Goal: Information Seeking & Learning: Learn about a topic

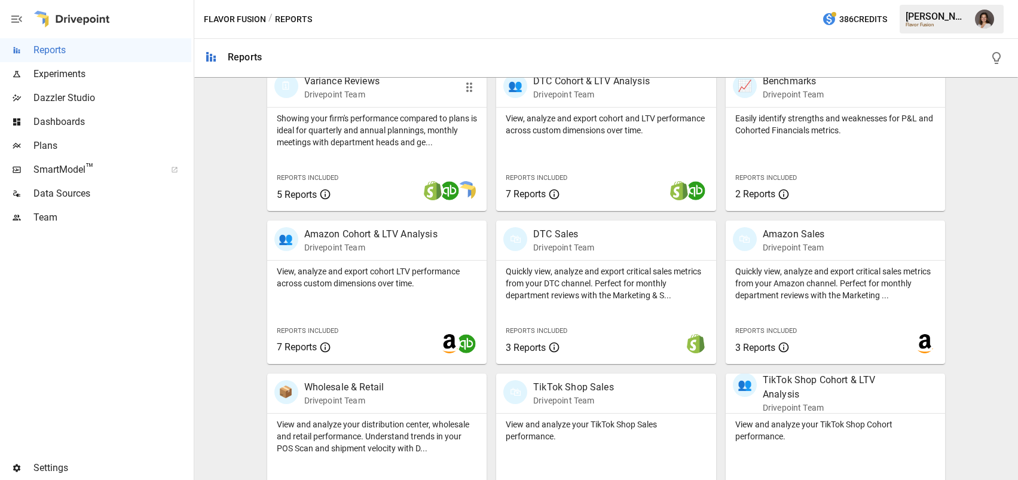
scroll to position [409, 0]
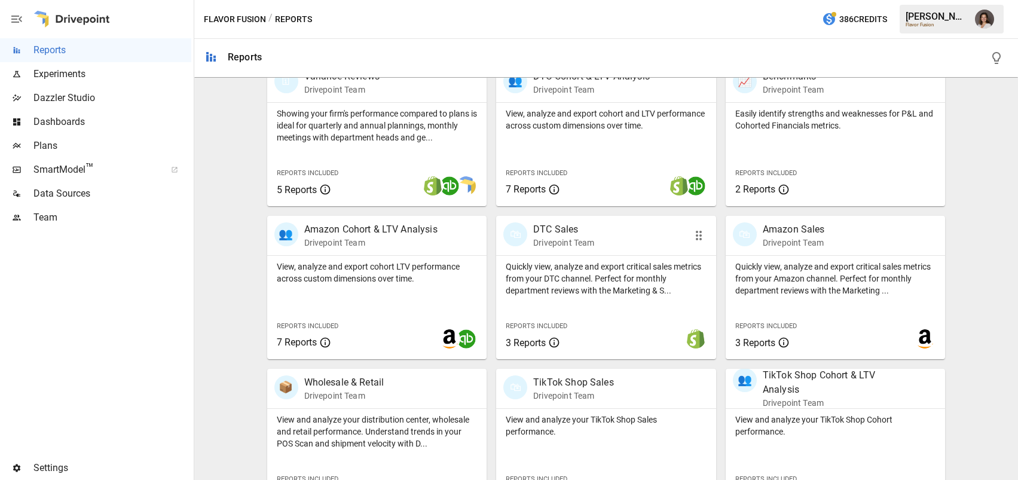
click at [559, 287] on p "Quickly view, analyze and export critical sales metrics from your DTC channel. …" at bounding box center [606, 279] width 201 height 36
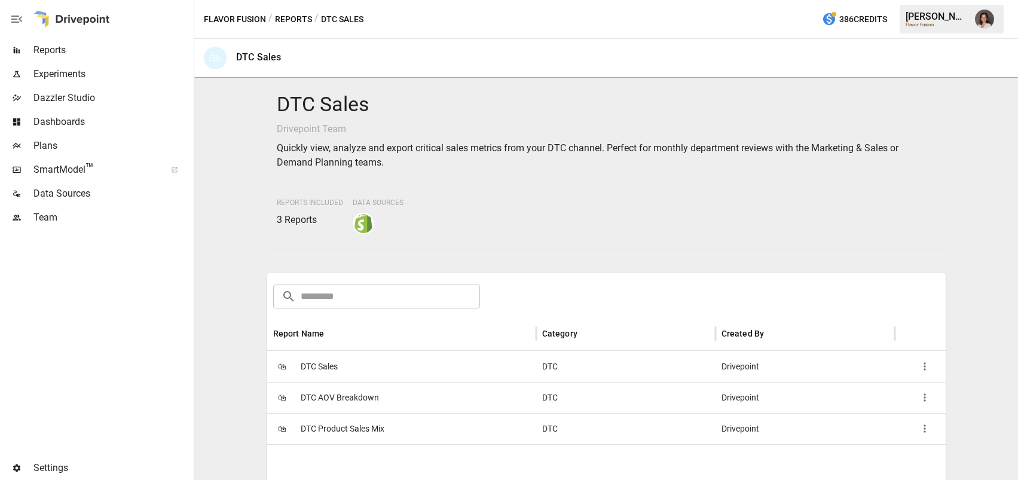
click at [359, 397] on span "DTC AOV Breakdown" at bounding box center [340, 397] width 78 height 30
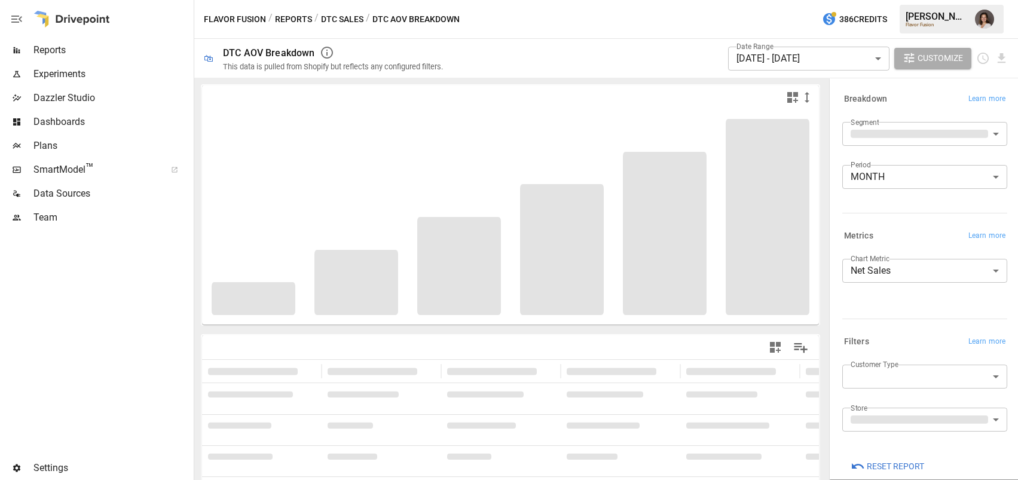
click at [336, 17] on button "DTC Sales" at bounding box center [342, 19] width 42 height 15
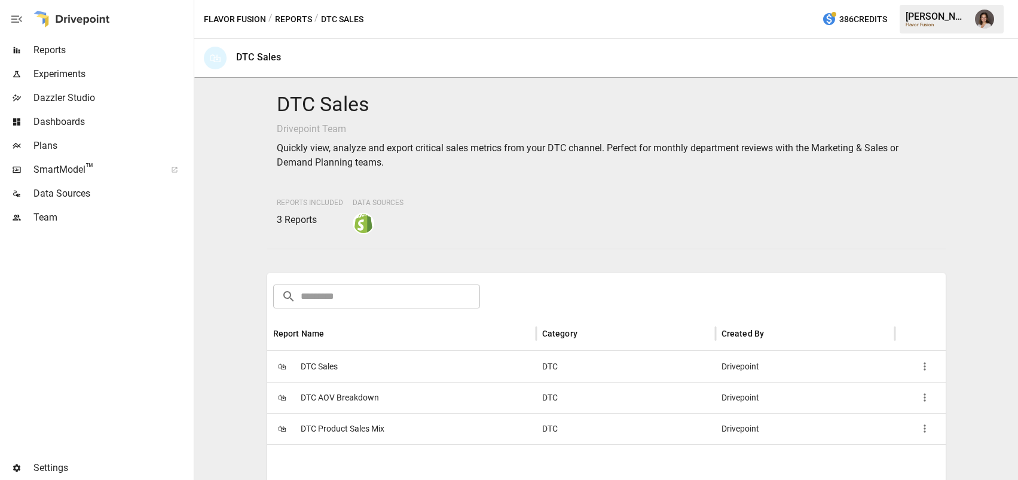
click at [283, 20] on button "Reports" at bounding box center [293, 19] width 37 height 15
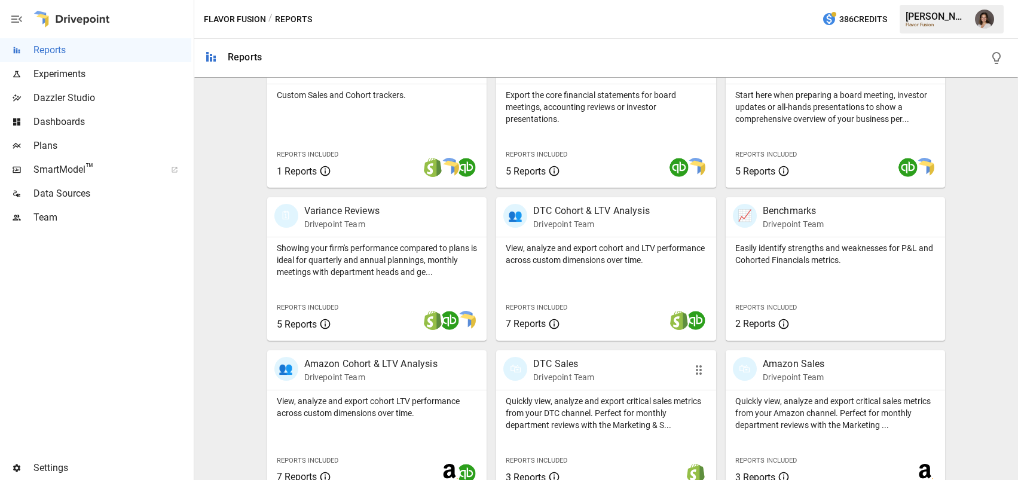
scroll to position [298, 0]
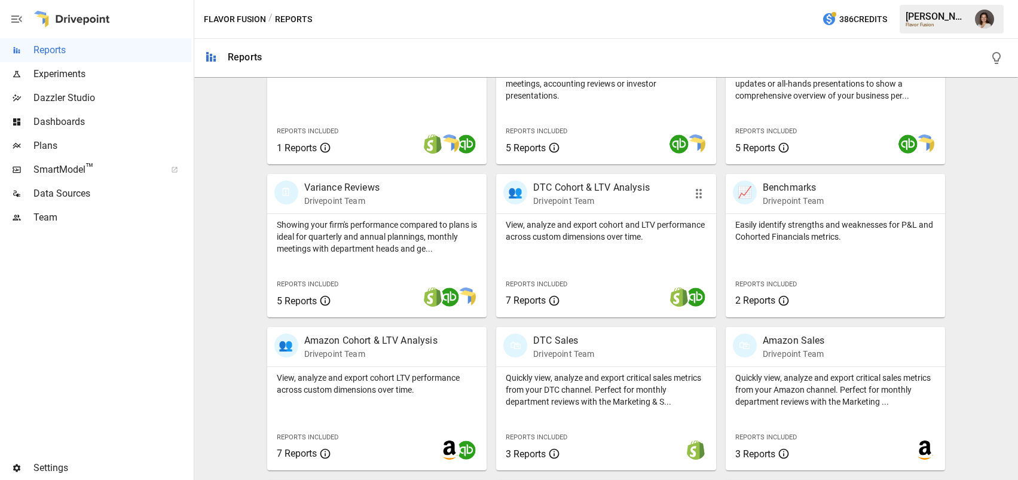
click at [595, 231] on p "View, analyze and export cohort and LTV performance across custom dimensions ov…" at bounding box center [606, 231] width 201 height 24
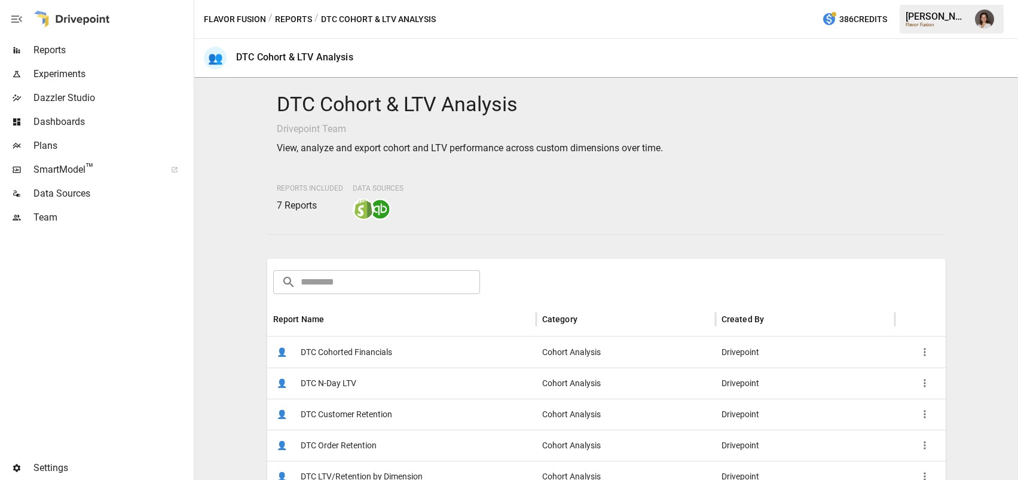
click at [396, 357] on div "👤 DTC Cohorted Financials" at bounding box center [401, 351] width 269 height 31
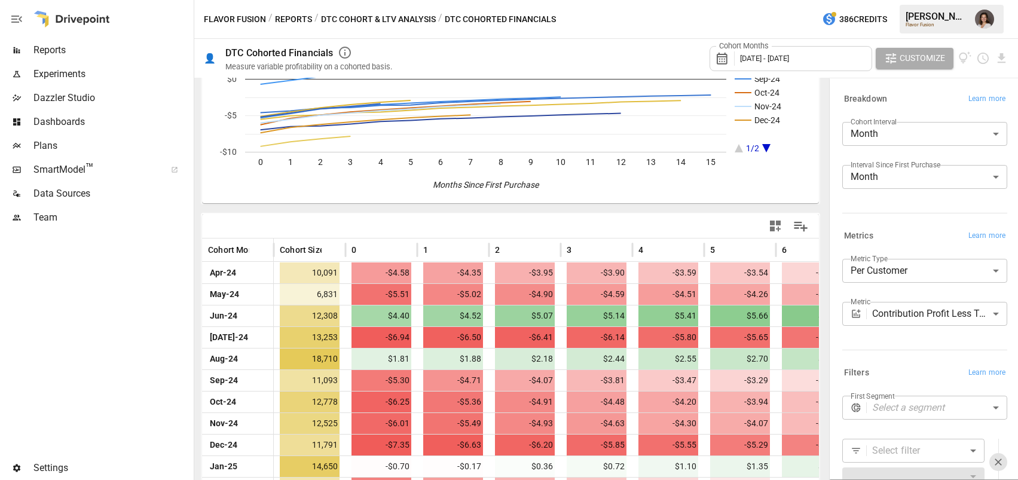
scroll to position [125, 0]
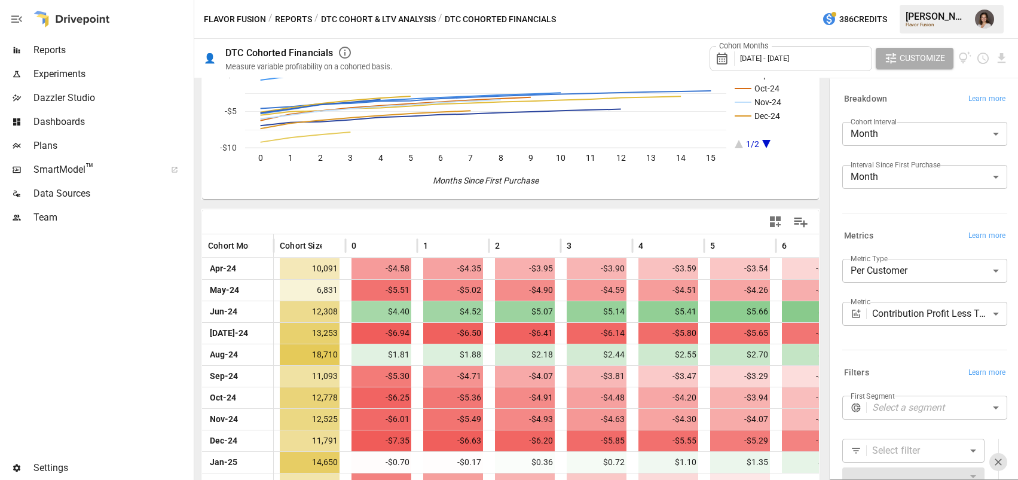
click at [292, 23] on button "Reports" at bounding box center [293, 19] width 37 height 15
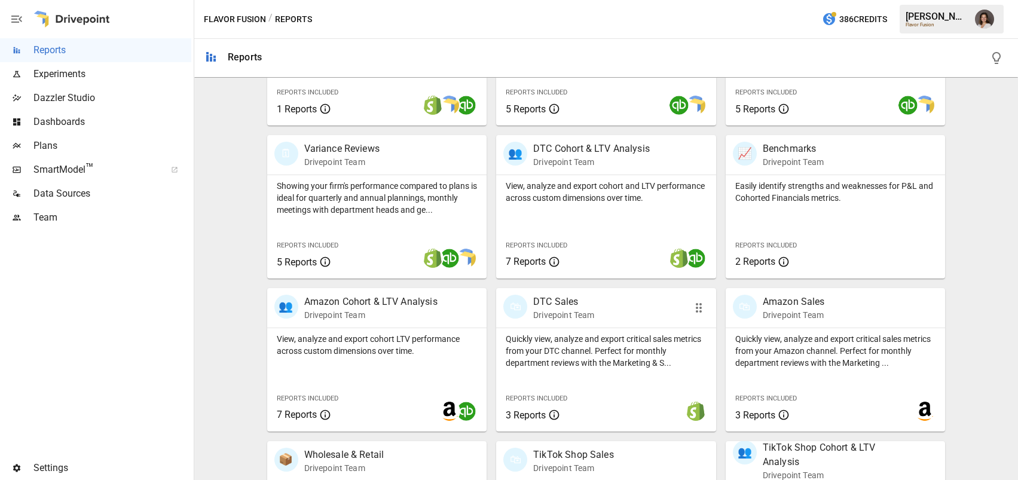
scroll to position [363, 0]
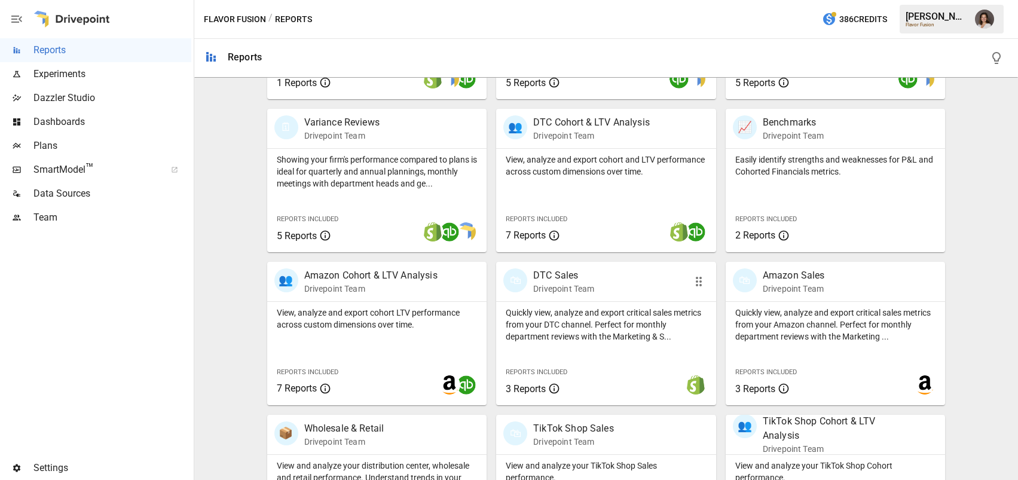
click at [587, 320] on p "Quickly view, analyze and export critical sales metrics from your DTC channel. …" at bounding box center [606, 325] width 201 height 36
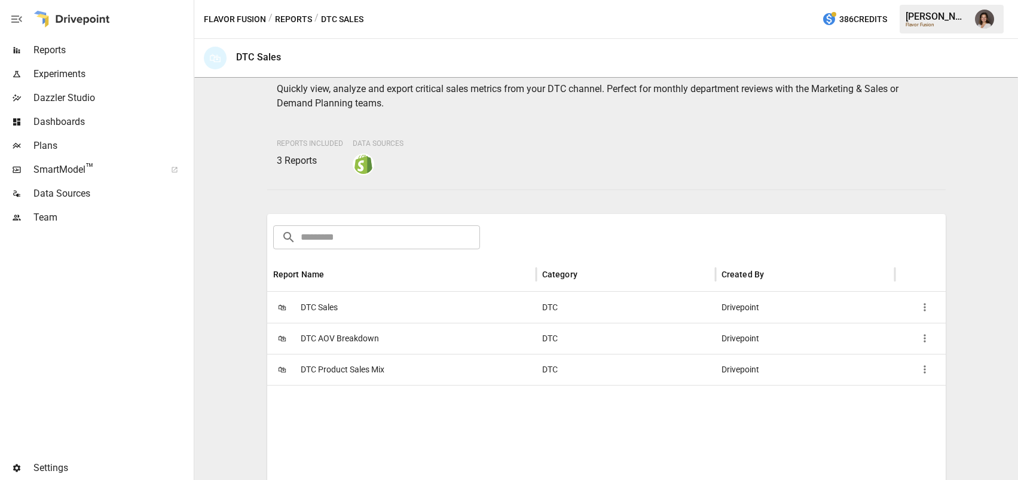
scroll to position [70, 0]
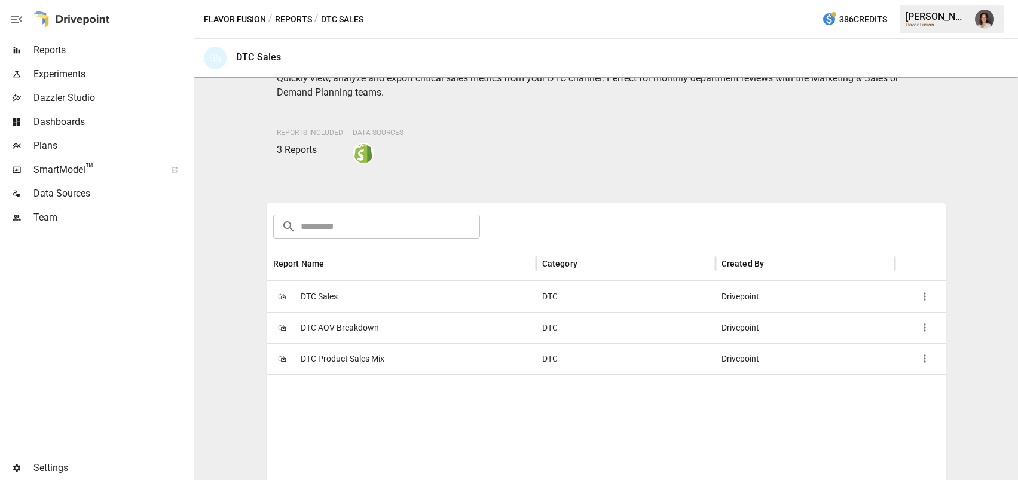
click at [338, 295] on div "🛍 DTC Sales" at bounding box center [401, 296] width 269 height 31
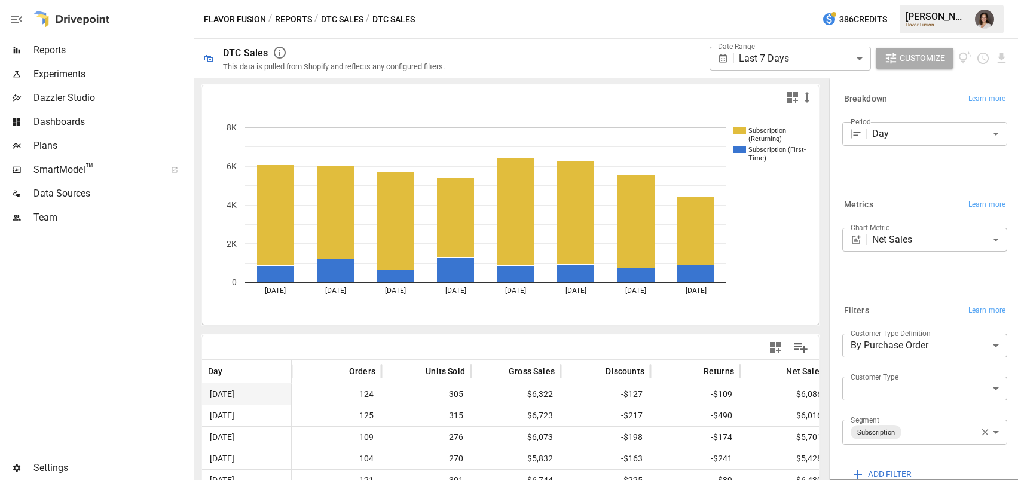
click at [342, 17] on button "DTC Sales" at bounding box center [342, 19] width 42 height 15
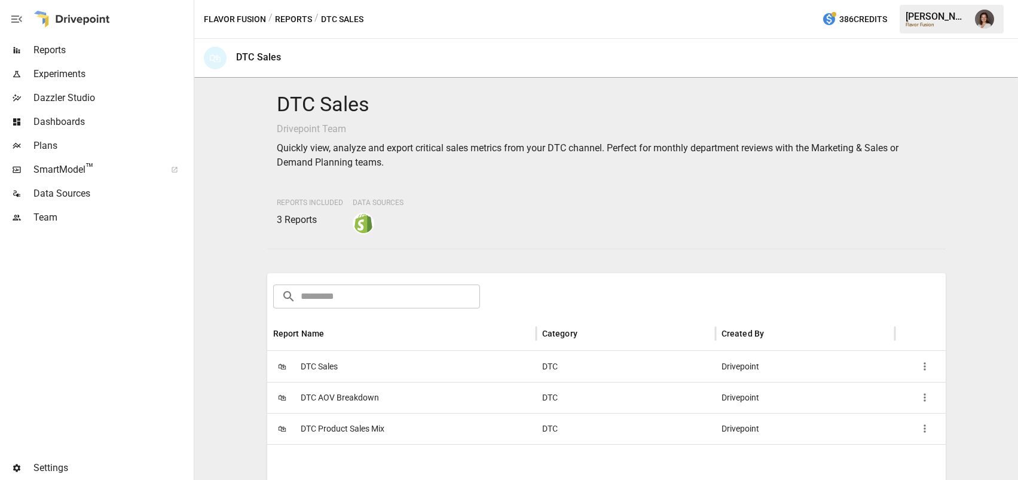
click at [293, 20] on button "Reports" at bounding box center [293, 19] width 37 height 15
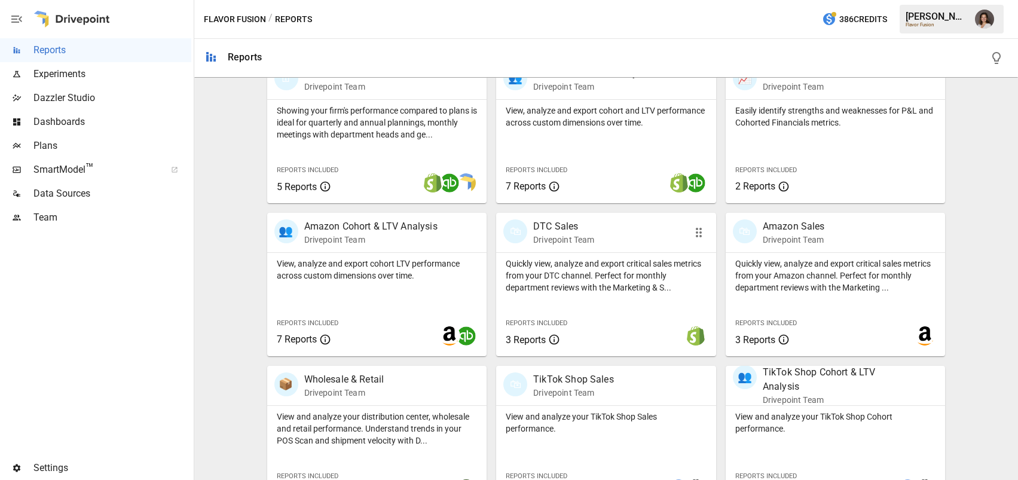
scroll to position [446, 0]
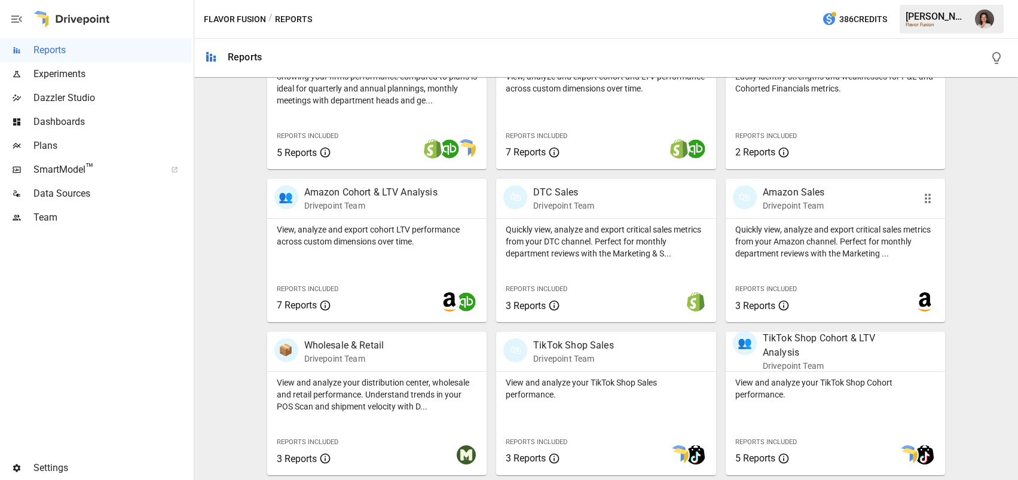
click at [814, 290] on div "Reports Included 3 Reports" at bounding box center [770, 296] width 91 height 51
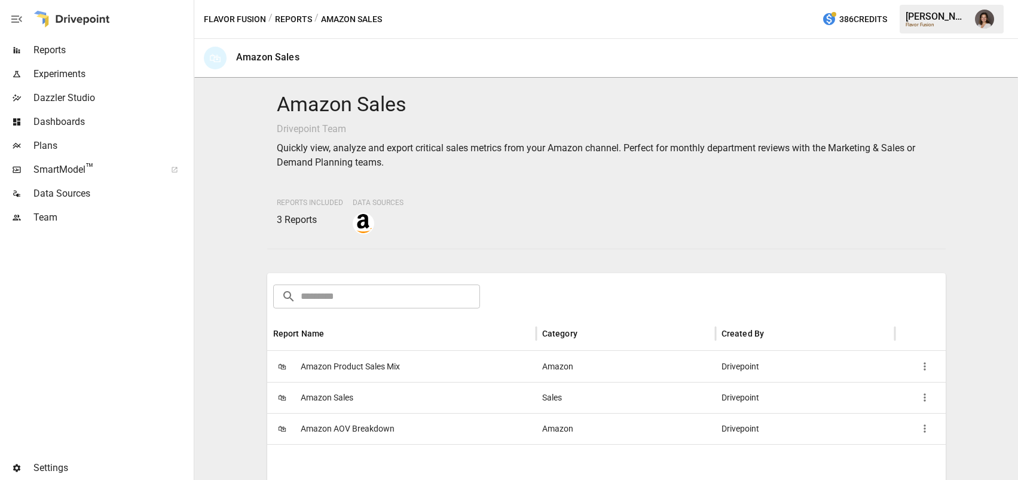
click at [391, 371] on span "Amazon Product Sales Mix" at bounding box center [350, 366] width 99 height 30
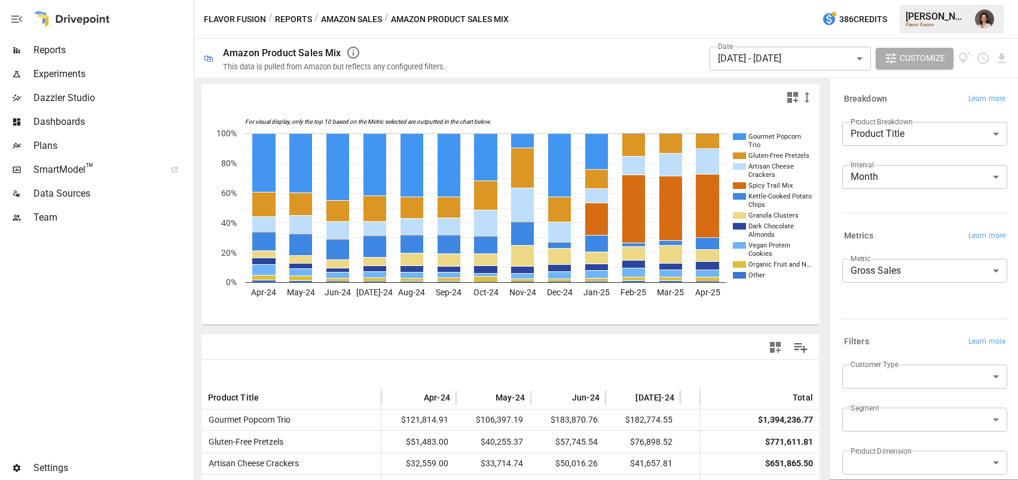
click at [353, 28] on div "Flavor Fusion / Reports / Amazon Sales / Amazon Product Sales Mix 386 Credits […" at bounding box center [605, 19] width 823 height 38
click at [349, 19] on button "Amazon Sales" at bounding box center [351, 19] width 61 height 15
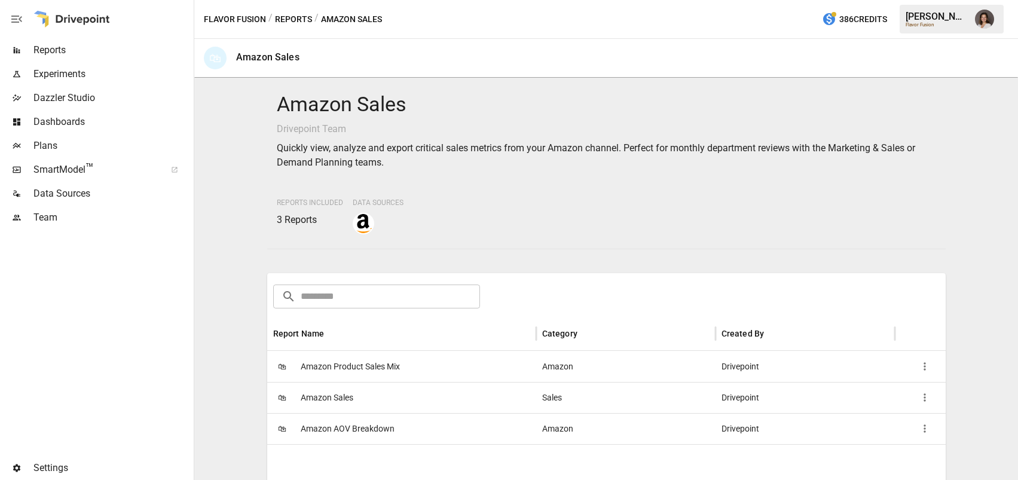
click at [419, 392] on div "🛍 Amazon Sales" at bounding box center [401, 397] width 269 height 31
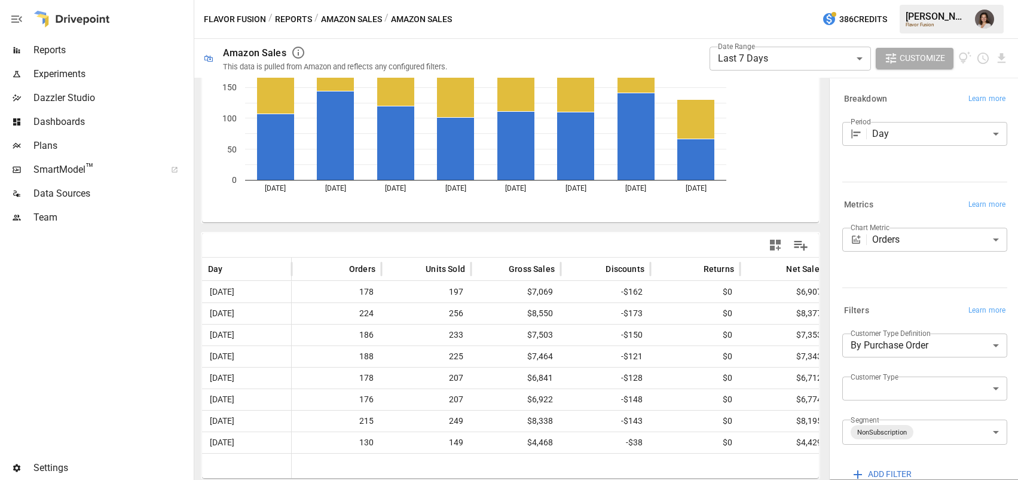
click at [338, 23] on button "Amazon Sales" at bounding box center [351, 19] width 61 height 15
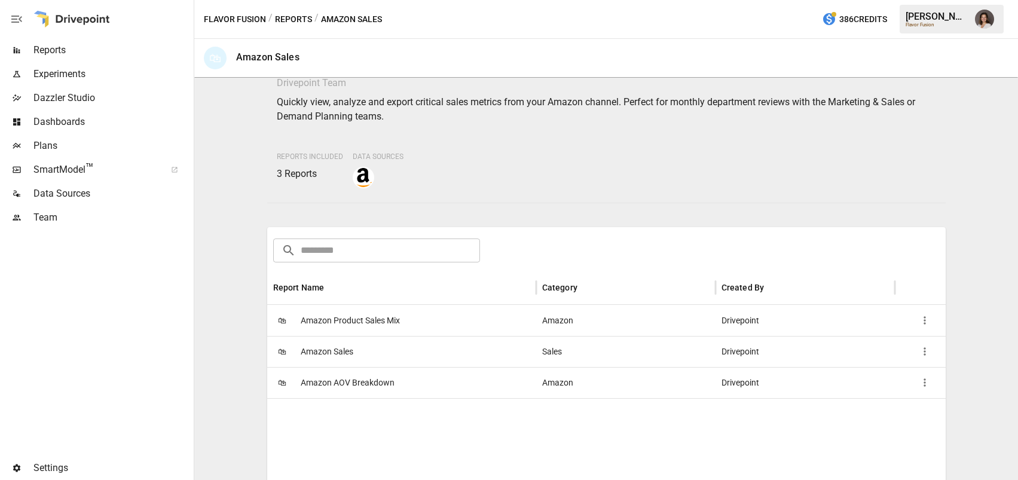
scroll to position [72, 0]
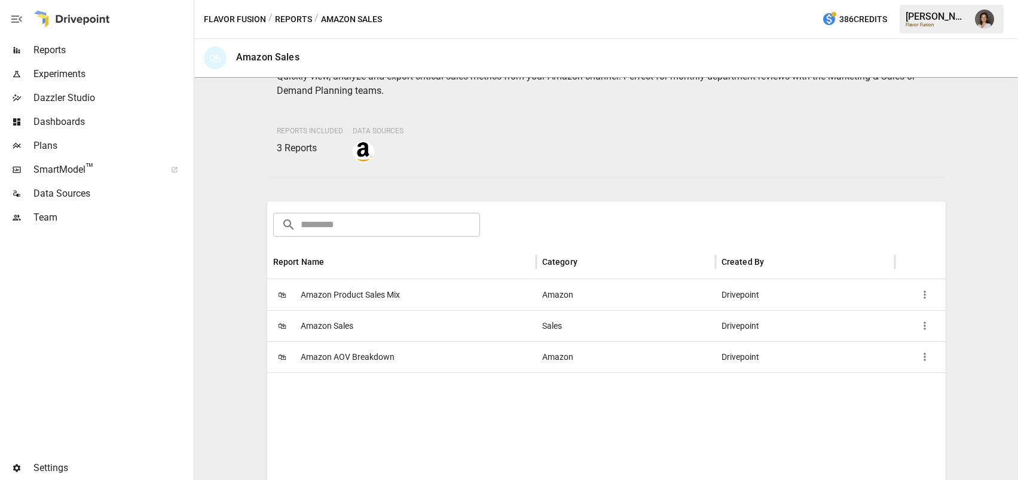
click at [388, 331] on div "🛍 Amazon Sales" at bounding box center [401, 325] width 269 height 31
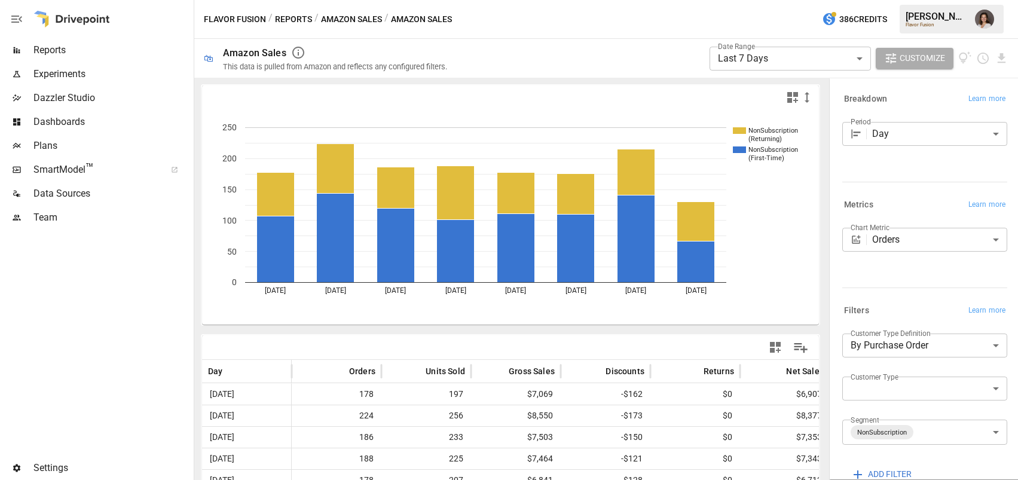
scroll to position [102, 0]
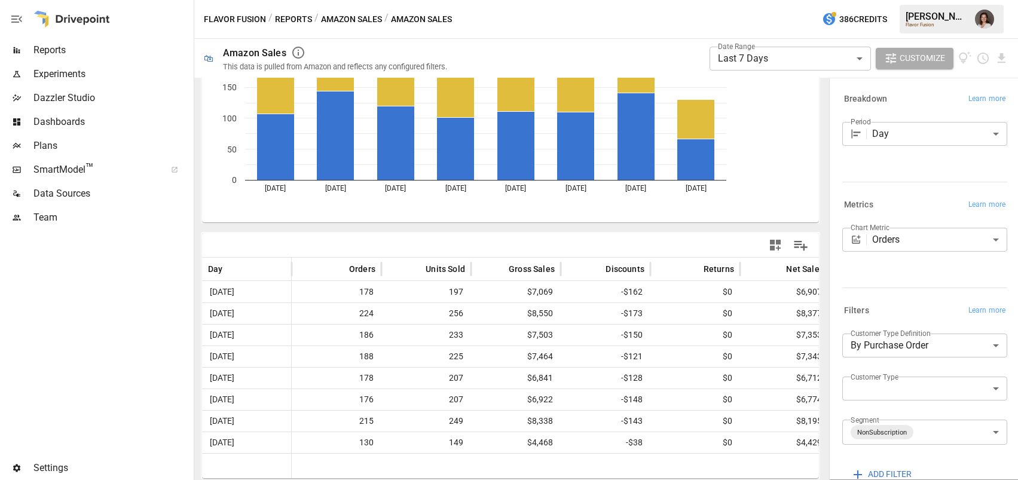
click at [347, 20] on button "Amazon Sales" at bounding box center [351, 19] width 61 height 15
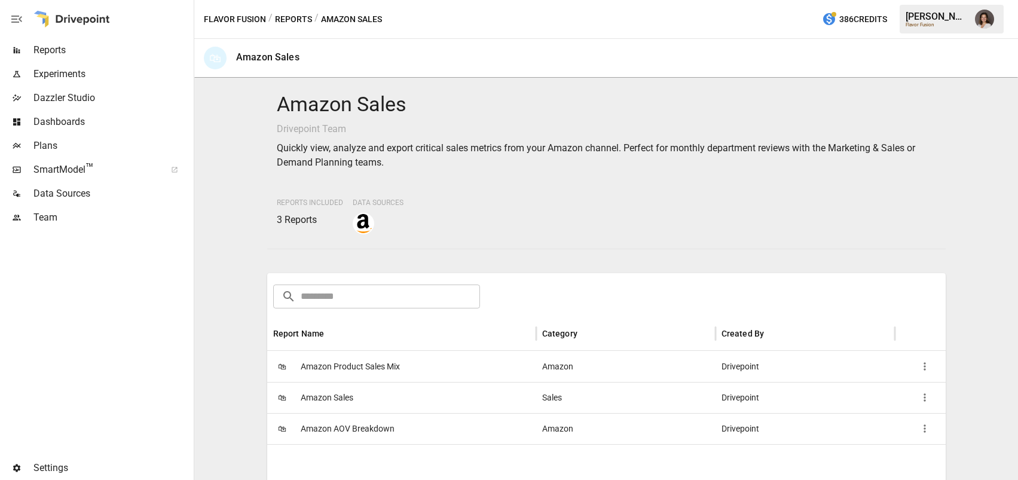
click at [411, 373] on div "🛍 Amazon Product Sales Mix" at bounding box center [401, 366] width 269 height 31
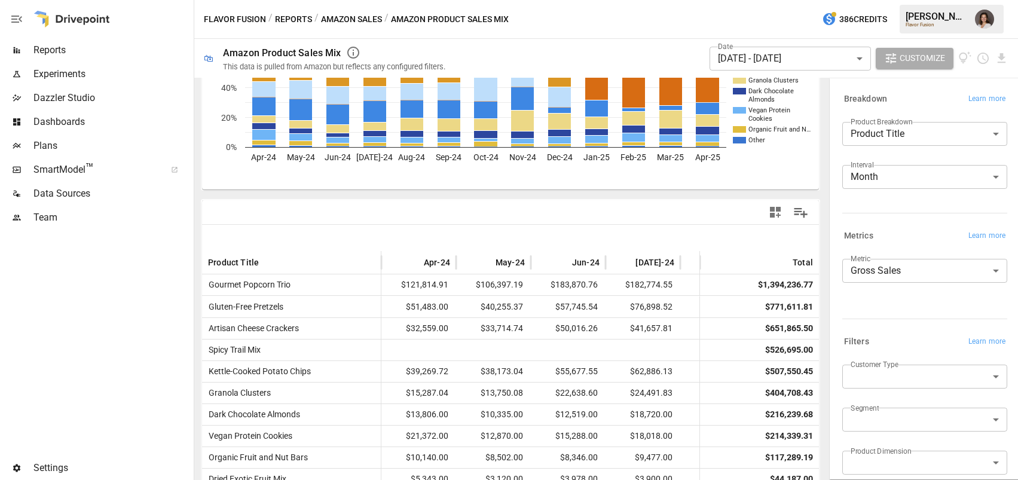
scroll to position [170, 0]
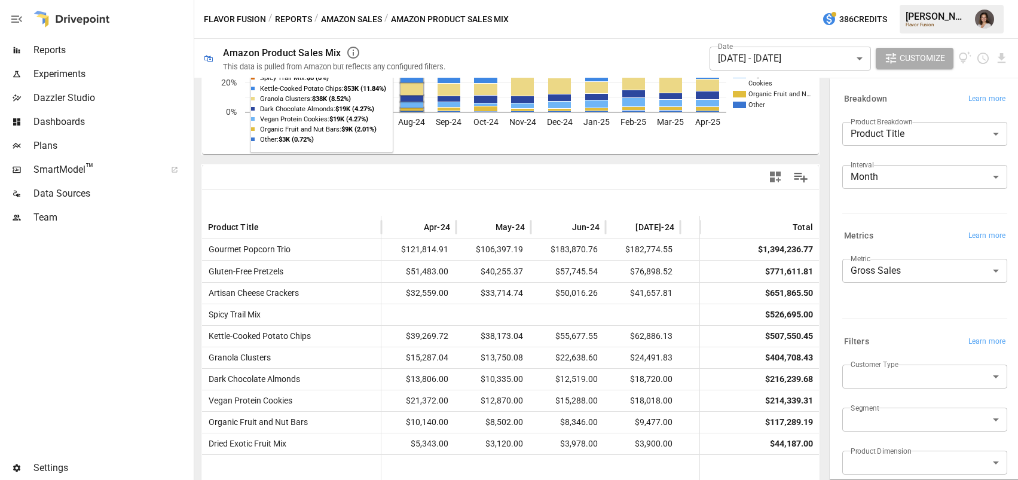
click at [345, 17] on button "Amazon Sales" at bounding box center [351, 19] width 61 height 15
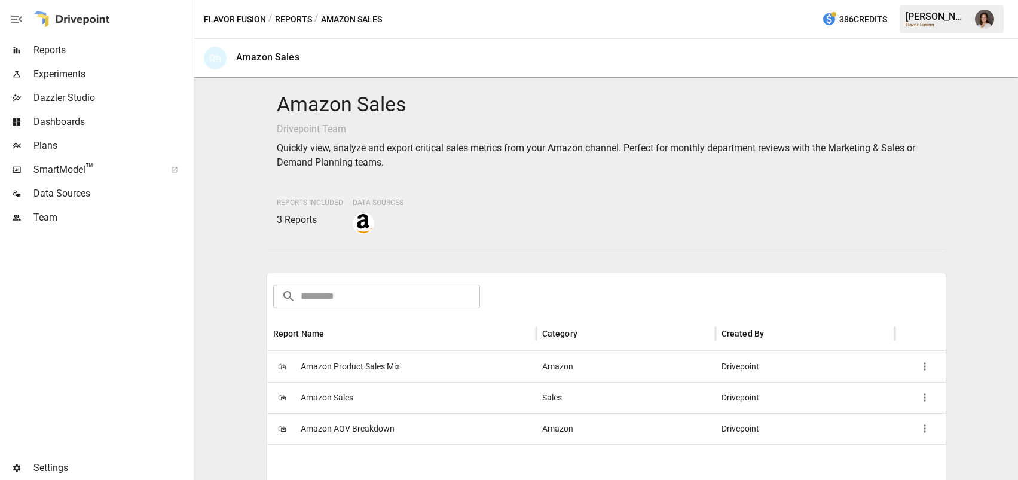
click at [464, 371] on div "🛍 Amazon Product Sales Mix" at bounding box center [401, 366] width 269 height 31
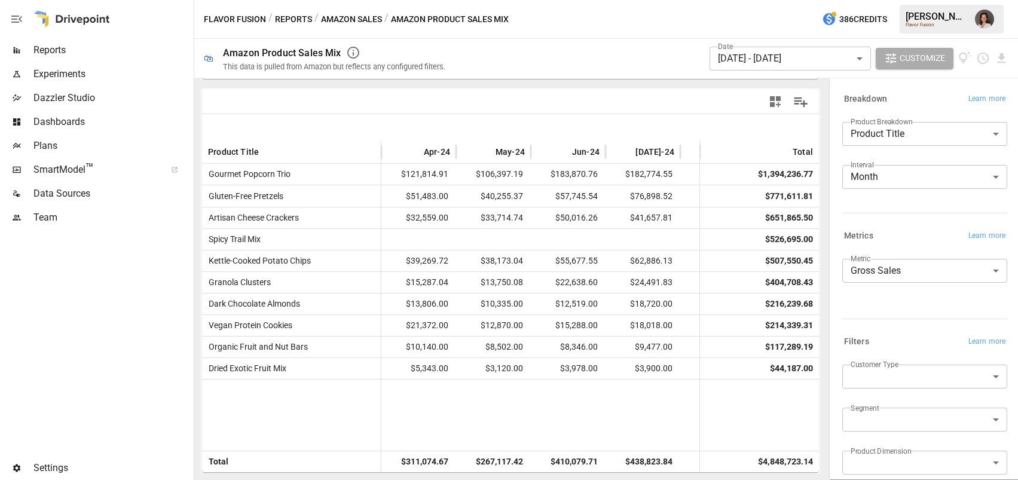
click at [15, 17] on icon "button" at bounding box center [17, 19] width 14 height 14
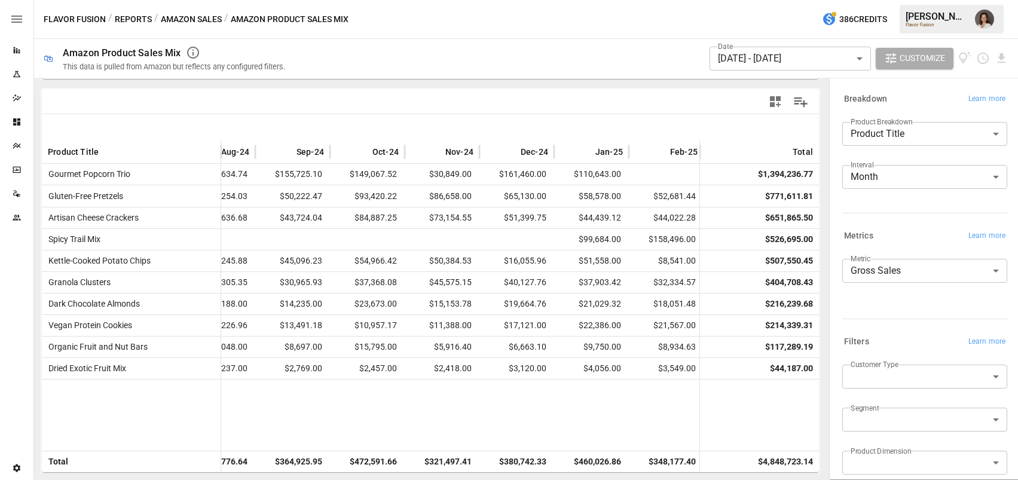
scroll to position [0, 341]
click at [901, 0] on body "Reports Experiments Dazzler Studio Dashboards Plans SmartModel ™ Data Sources T…" at bounding box center [509, 0] width 1018 height 0
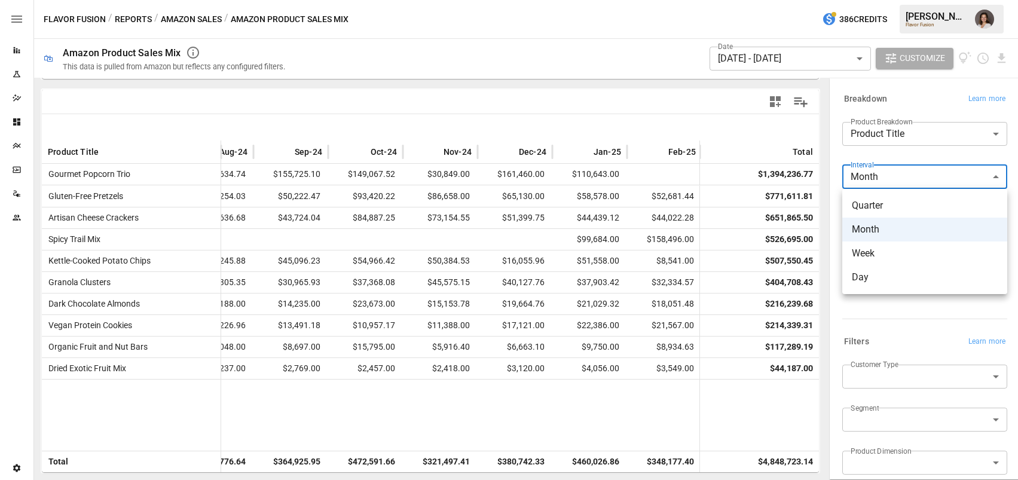
click at [881, 255] on span "Week" at bounding box center [924, 253] width 146 height 14
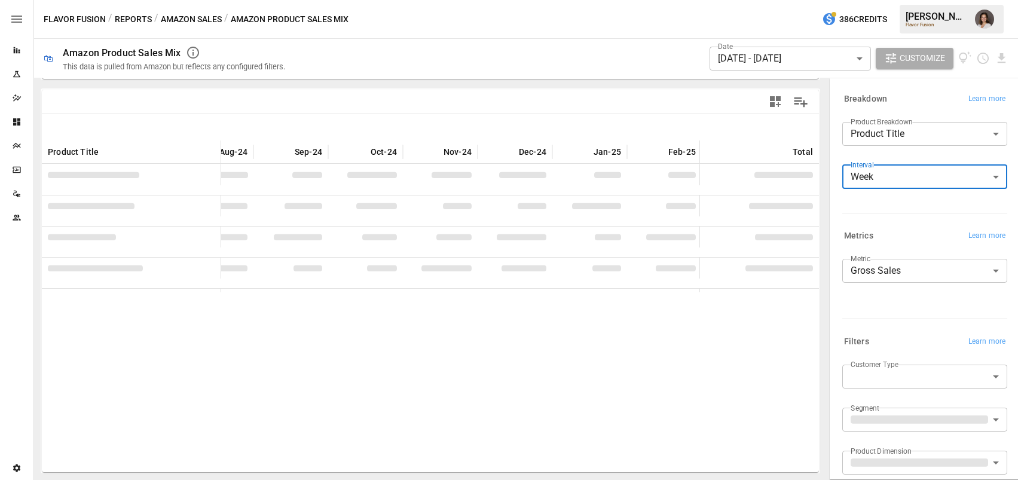
click at [910, 0] on body "Reports Experiments Dazzler Studio Dashboards Plans SmartModel ™ Data Sources T…" at bounding box center [509, 0] width 1018 height 0
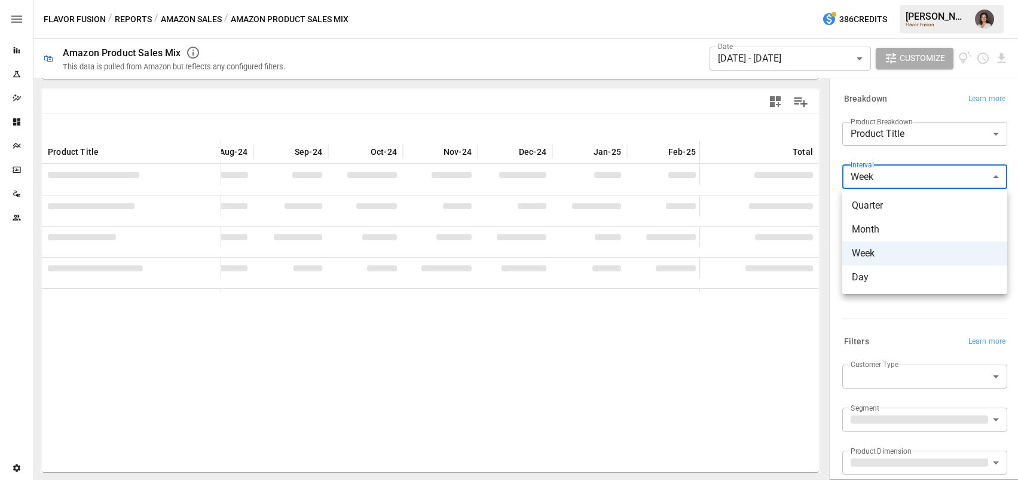
click at [889, 207] on span "Quarter" at bounding box center [924, 205] width 146 height 14
type input "*******"
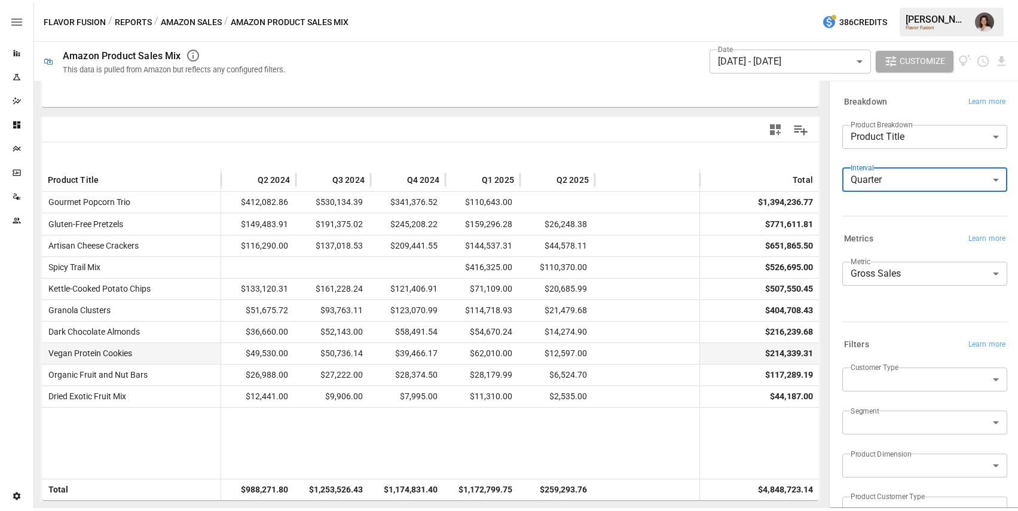
scroll to position [246, 0]
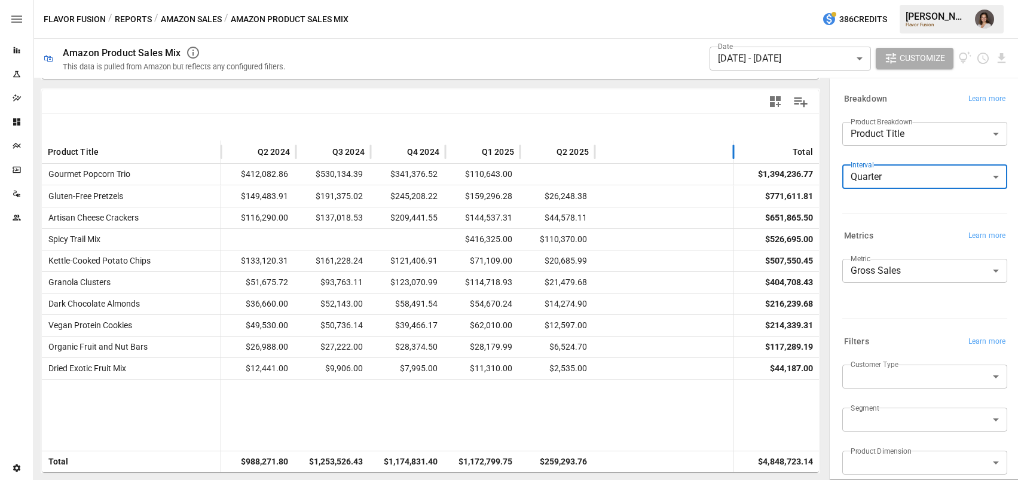
drag, startPoint x: 701, startPoint y: 151, endPoint x: 746, endPoint y: 152, distance: 44.9
click at [736, 152] on div at bounding box center [733, 151] width 6 height 23
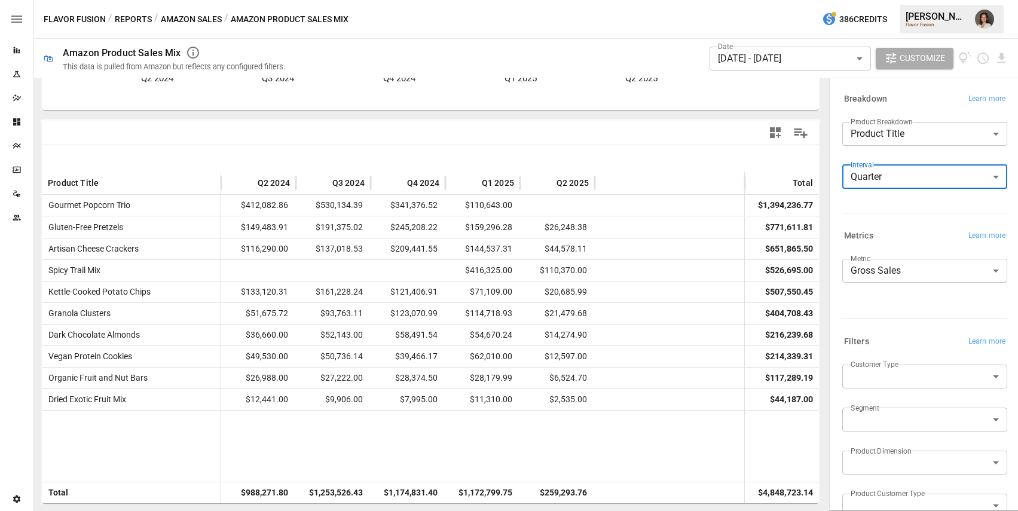
scroll to position [0, 0]
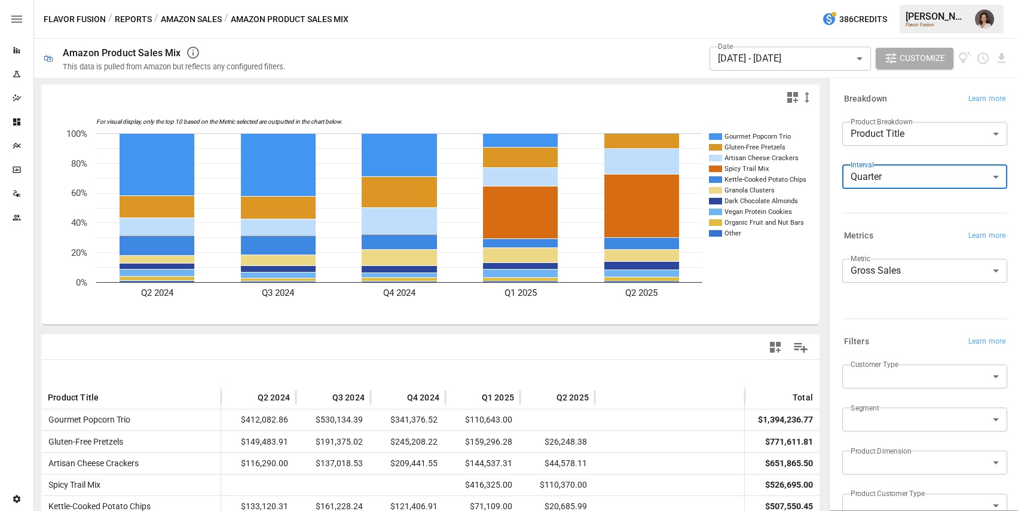
click at [758, 0] on body "Reports Experiments Dazzler Studio Dashboards Plans SmartModel ™ Data Sources T…" at bounding box center [509, 0] width 1018 height 0
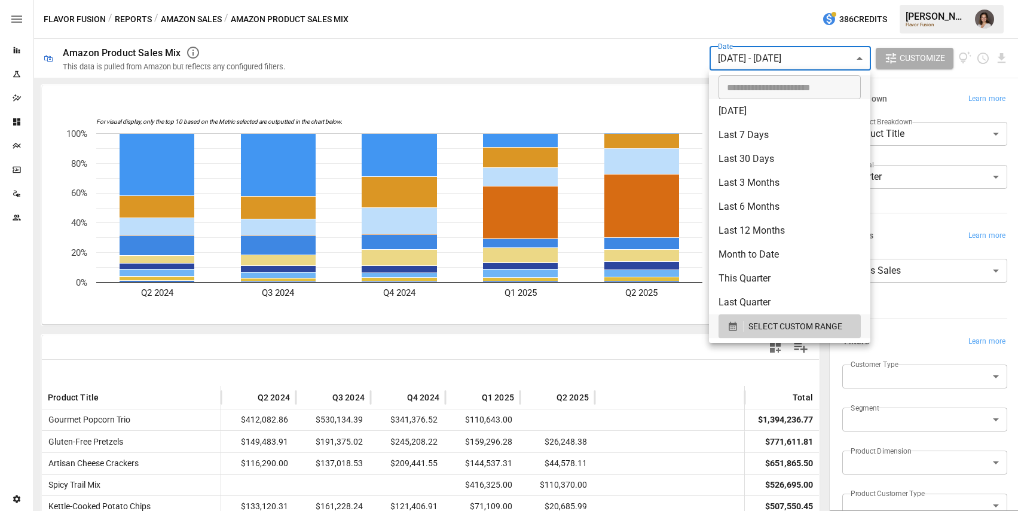
click at [133, 15] on div at bounding box center [509, 255] width 1018 height 511
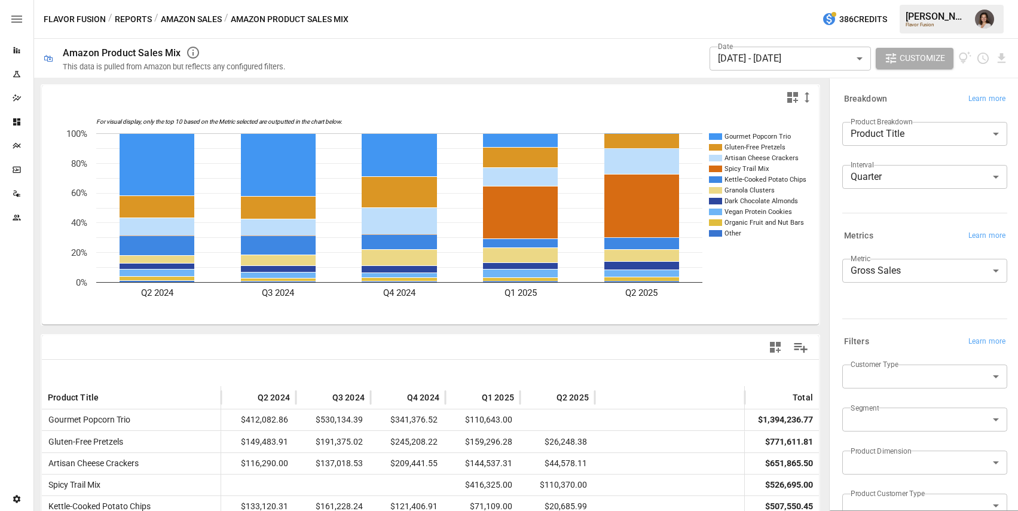
click at [137, 22] on button "Reports" at bounding box center [133, 19] width 37 height 15
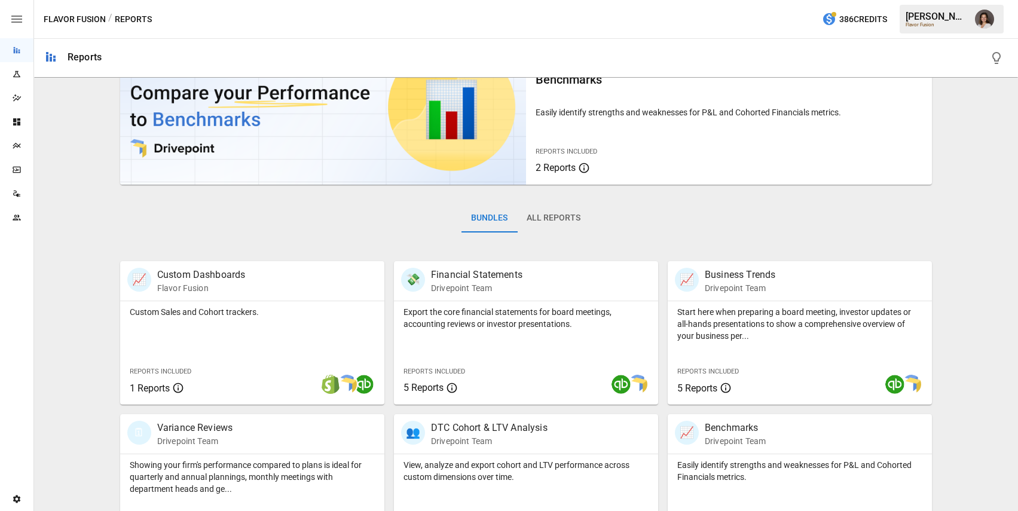
scroll to position [195, 0]
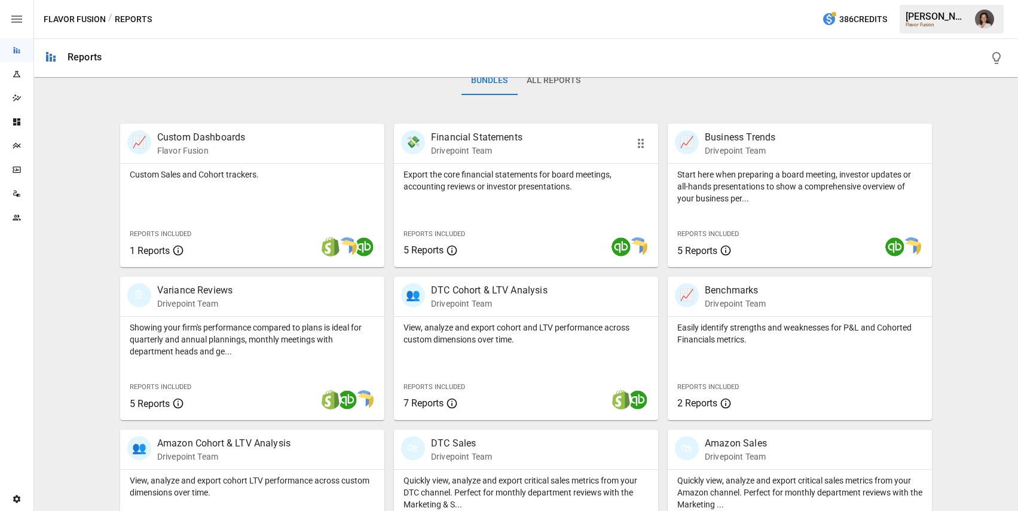
click at [449, 228] on div "Reports Included 5 Reports" at bounding box center [448, 241] width 91 height 32
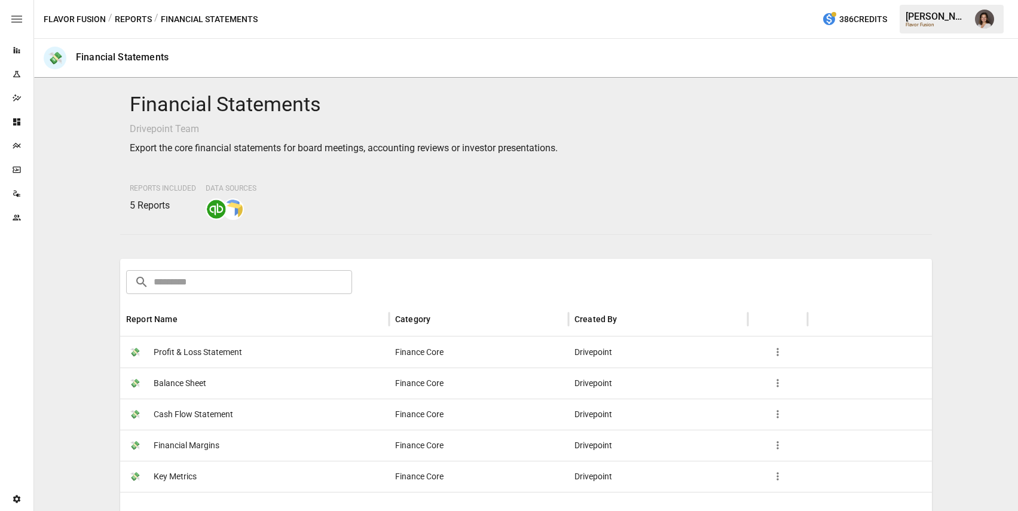
click at [136, 22] on button "Reports" at bounding box center [133, 19] width 37 height 15
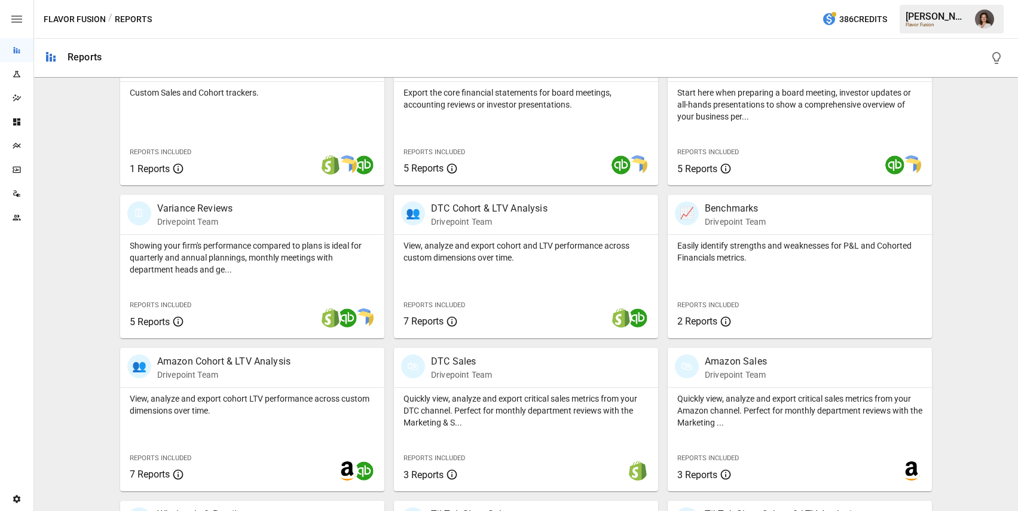
scroll to position [403, 0]
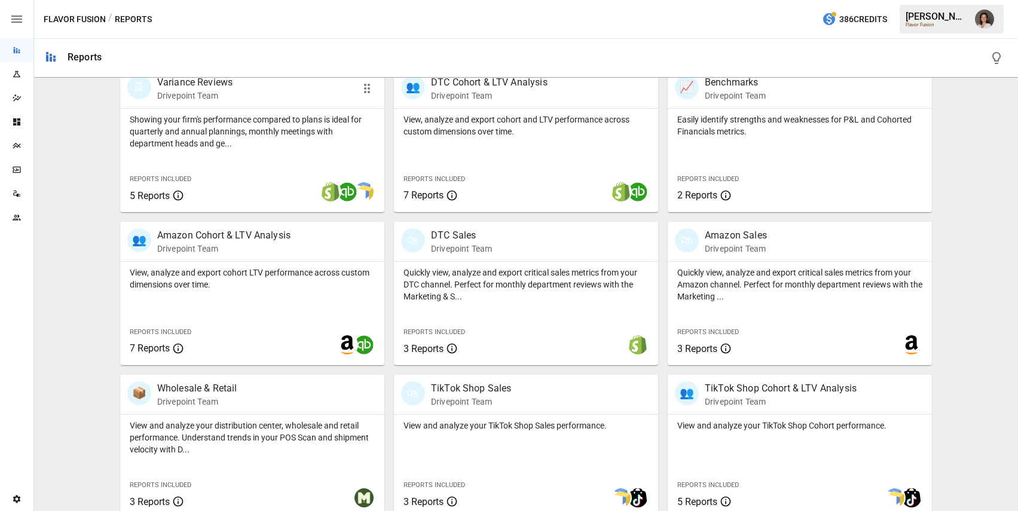
click at [336, 133] on p "Showing your firm's performance compared to plans is ideal for quarterly and an…" at bounding box center [252, 132] width 245 height 36
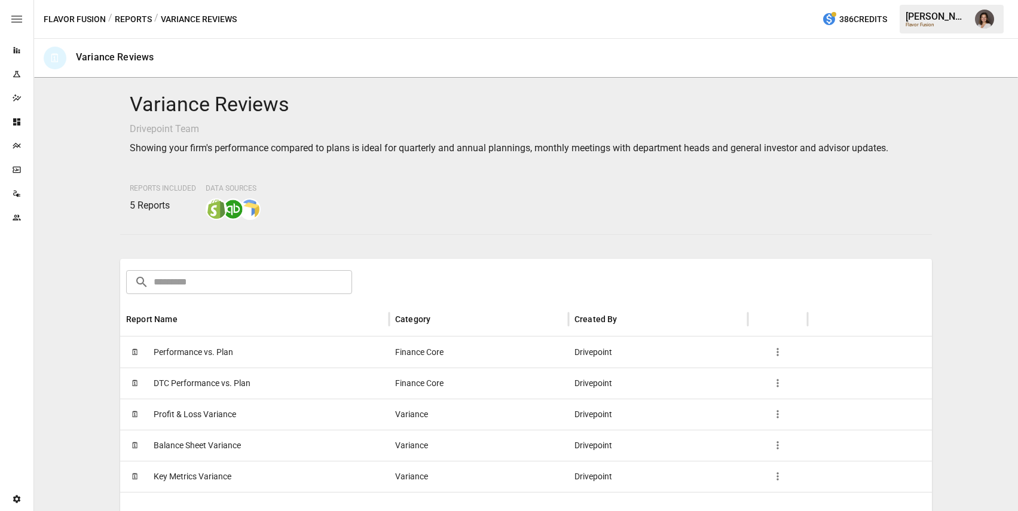
click at [269, 423] on div "🗓 Profit & Loss Variance" at bounding box center [254, 414] width 269 height 31
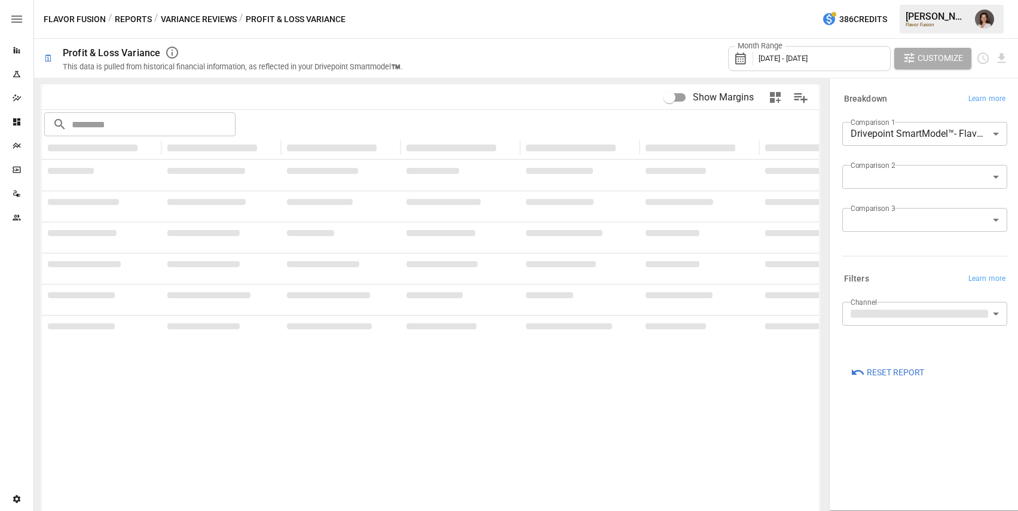
click at [802, 65] on div "Month Range [DATE] - [DATE]" at bounding box center [809, 58] width 163 height 25
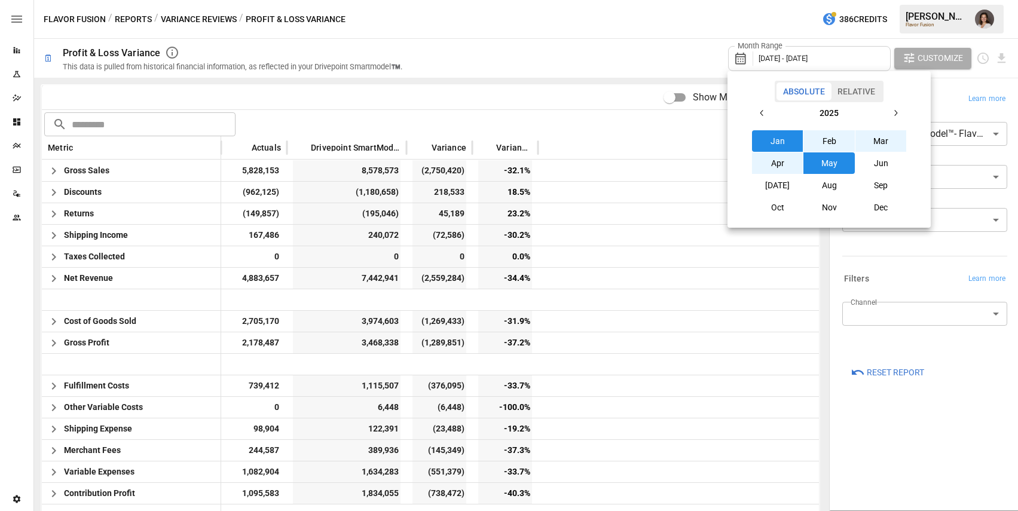
click at [867, 98] on button "Relative" at bounding box center [856, 91] width 51 height 18
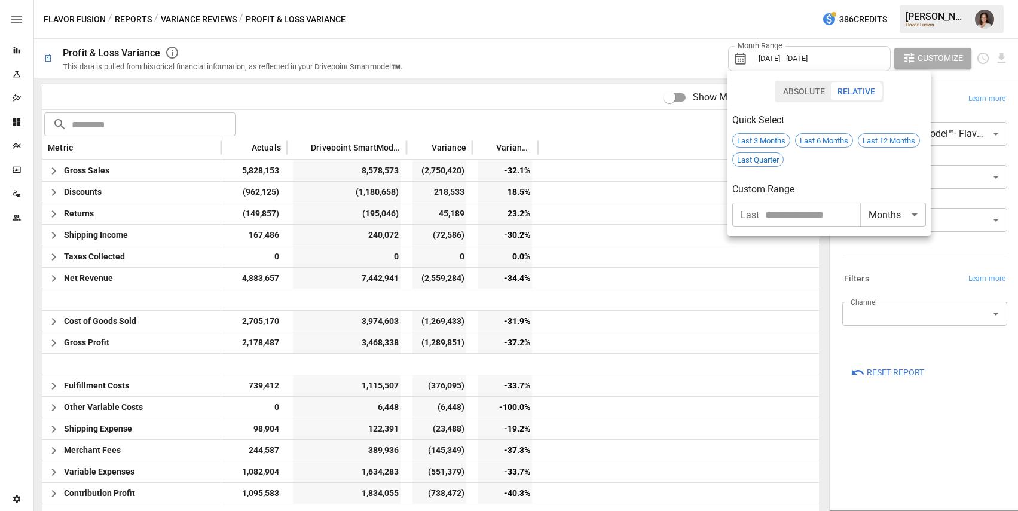
click at [798, 99] on button "Absolute" at bounding box center [803, 91] width 55 height 18
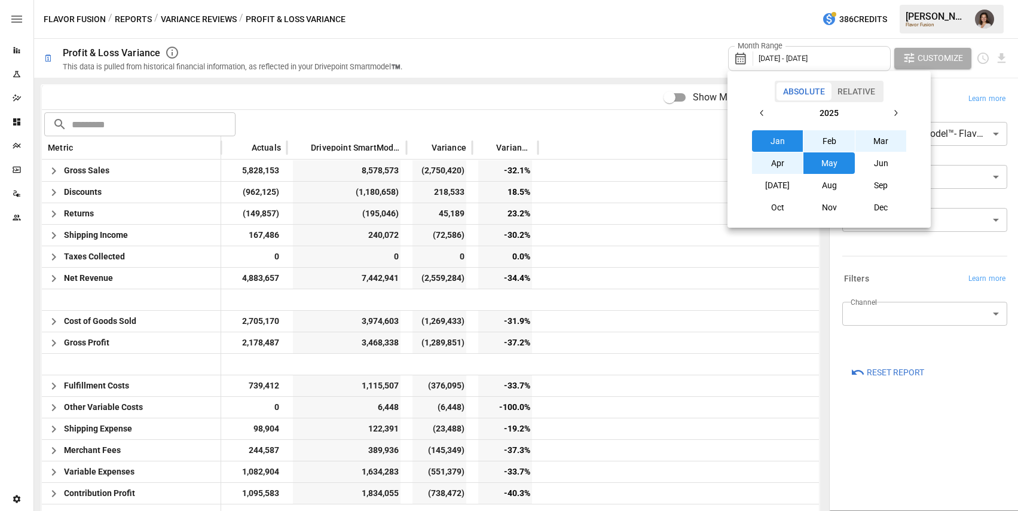
type button "absolute"
click at [326, 60] on div at bounding box center [509, 255] width 1018 height 511
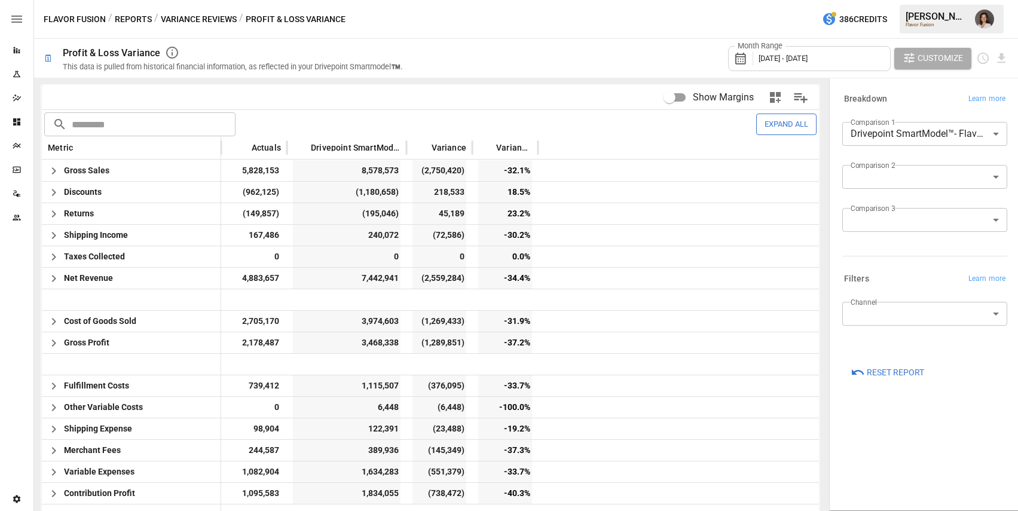
click at [129, 13] on button "Reports" at bounding box center [133, 19] width 37 height 15
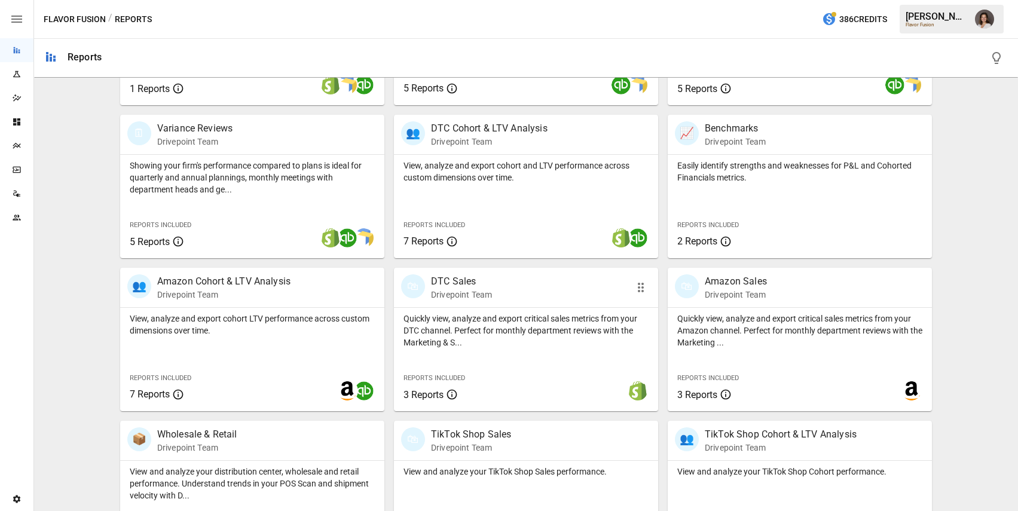
scroll to position [387, 0]
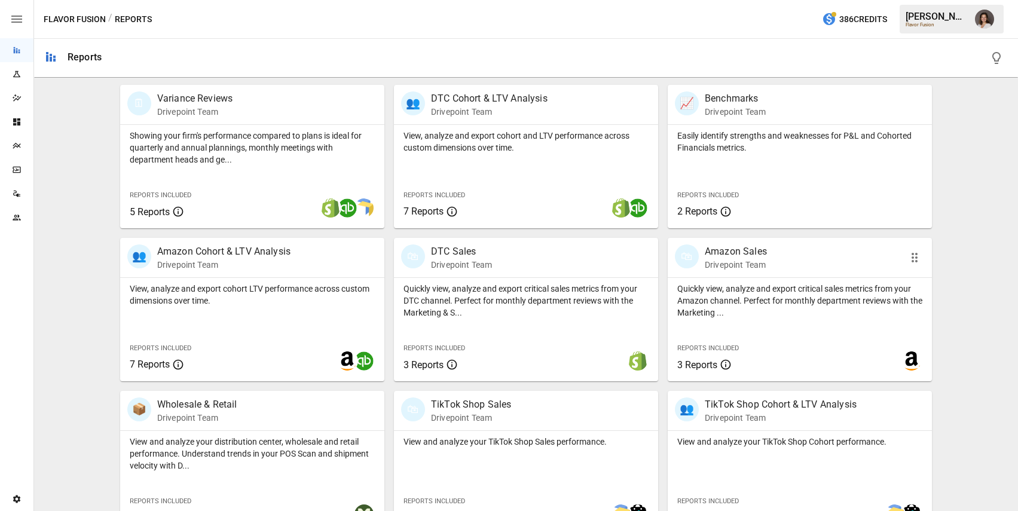
click at [789, 313] on p "Quickly view, analyze and export critical sales metrics from your Amazon channe…" at bounding box center [799, 301] width 245 height 36
